Goal: Find specific page/section: Find specific page/section

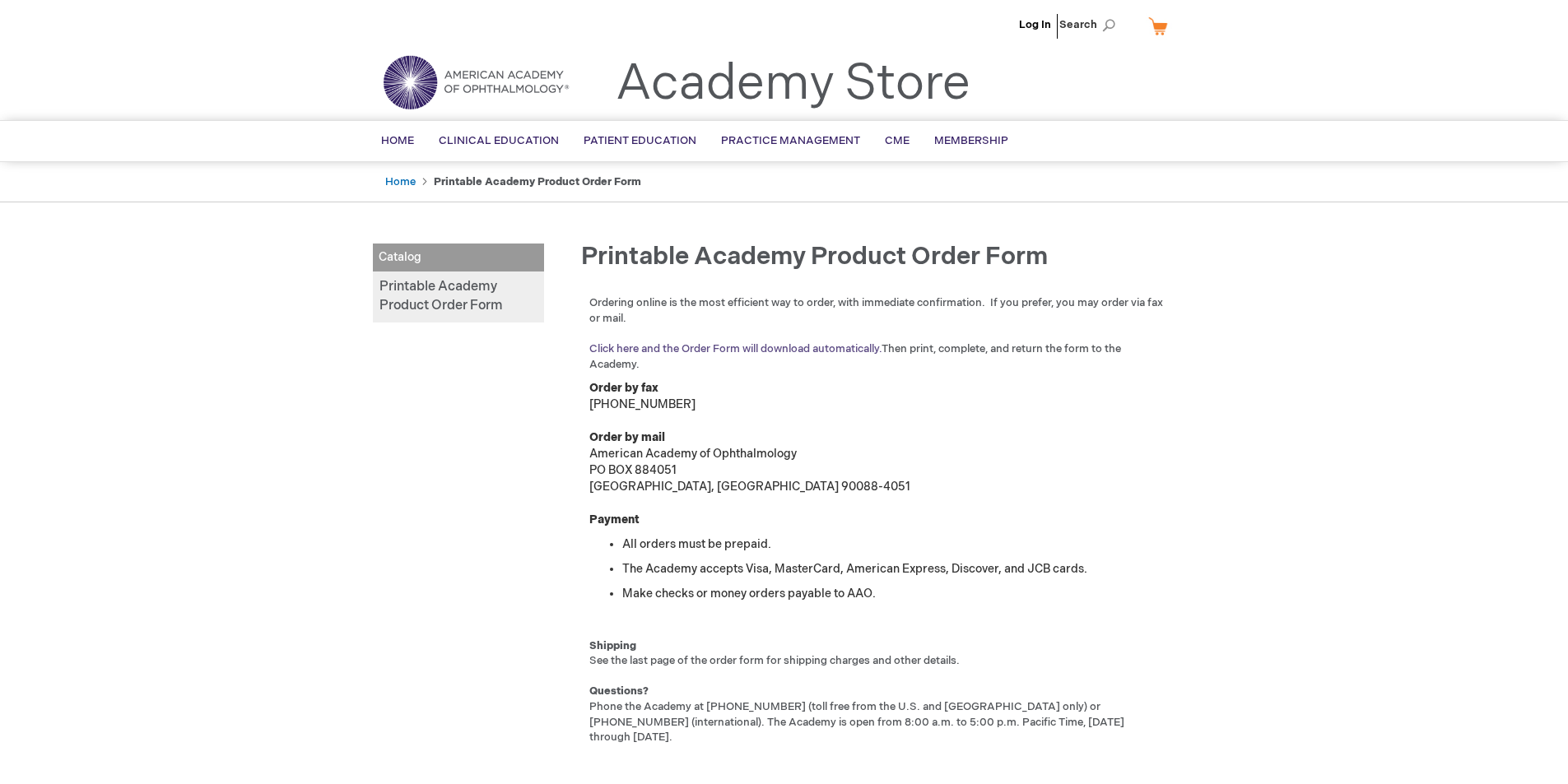
click at [781, 347] on link "Click here and the Order Form will download automatically." at bounding box center [736, 348] width 292 height 13
click at [1109, 27] on span "Search" at bounding box center [1091, 24] width 63 height 33
type input "eye chart"
click at [1103, 13] on button "Search" at bounding box center [1109, 25] width 13 height 26
